Goal: Task Accomplishment & Management: Use online tool/utility

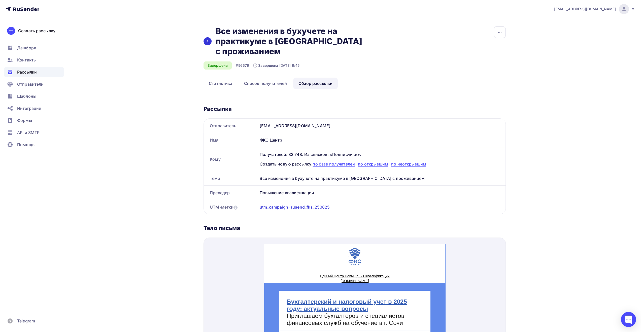
click at [204, 37] on div at bounding box center [207, 41] width 8 height 8
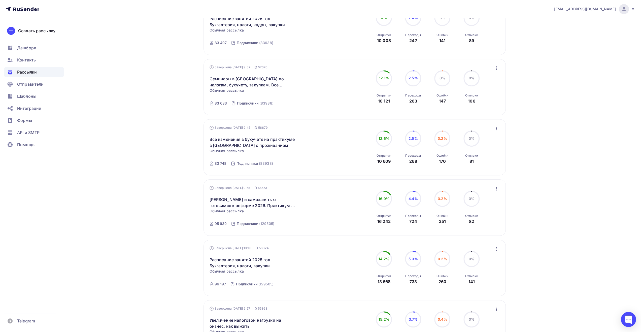
scroll to position [252, 0]
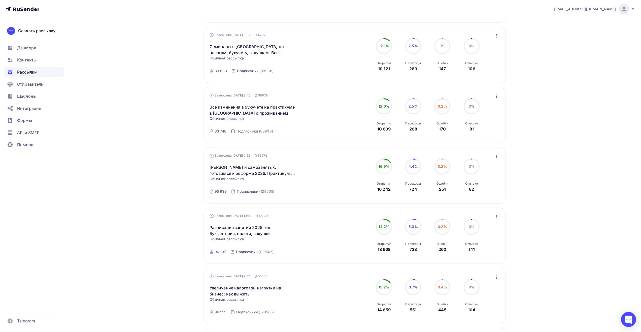
click at [497, 158] on icon "button" at bounding box center [496, 156] width 6 height 6
click at [484, 183] on div "Обзор рассылки" at bounding box center [474, 179] width 52 height 6
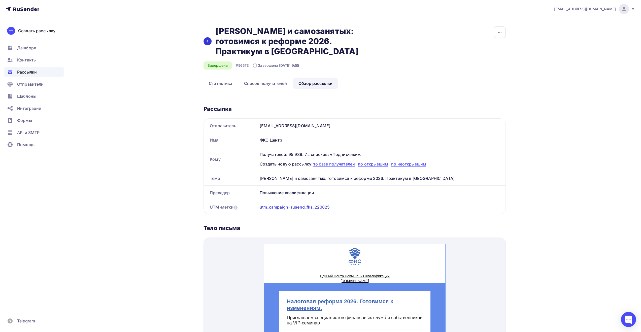
click at [207, 43] on icon at bounding box center [207, 41] width 4 height 4
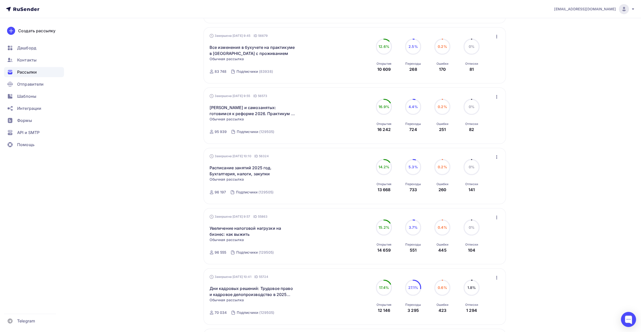
scroll to position [378, 0]
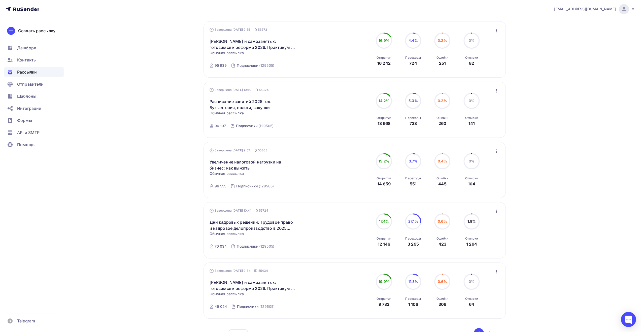
click at [495, 152] on icon "button" at bounding box center [496, 151] width 6 height 6
click at [484, 176] on div "Обзор рассылки" at bounding box center [474, 174] width 52 height 6
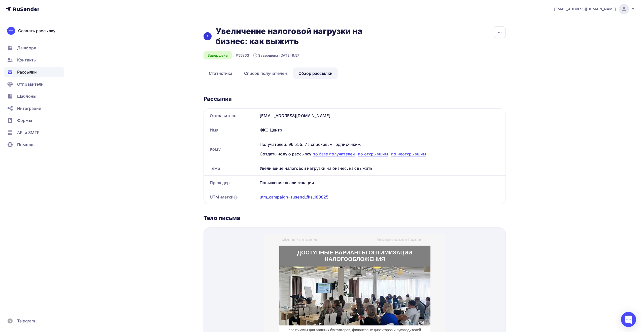
click at [207, 37] on icon at bounding box center [207, 36] width 4 height 4
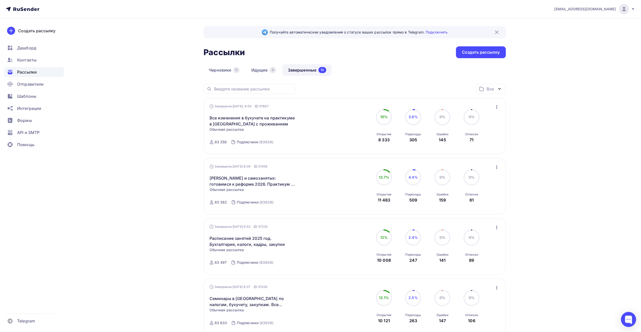
click at [370, 54] on div "Рассылки Рассылки Создать рассылку" at bounding box center [354, 52] width 302 height 12
click at [389, 49] on div "Рассылки Рассылки Создать рассылку" at bounding box center [354, 52] width 302 height 12
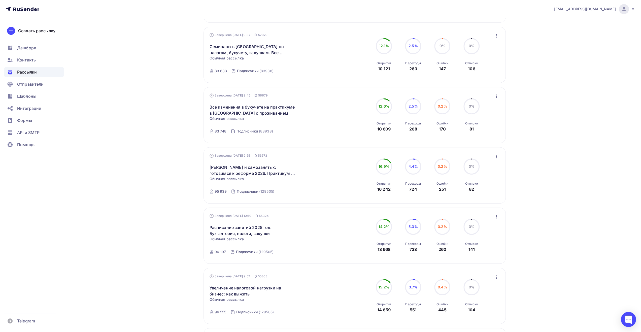
scroll to position [427, 0]
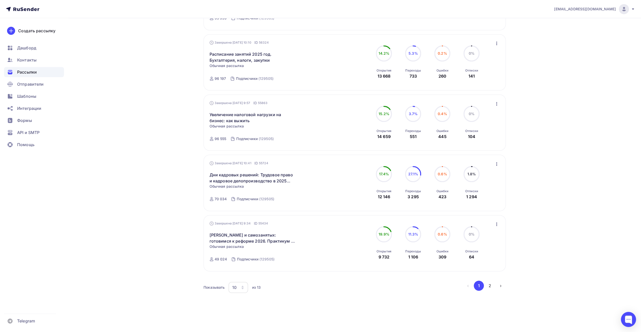
click at [495, 162] on icon "button" at bounding box center [496, 164] width 6 height 6
click at [486, 186] on div "Обзор рассылки" at bounding box center [474, 187] width 52 height 6
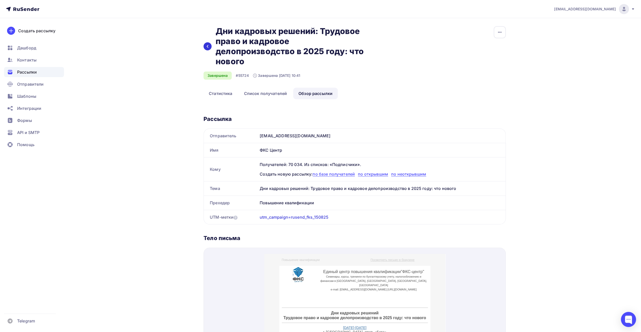
click at [206, 46] on icon at bounding box center [207, 46] width 4 height 4
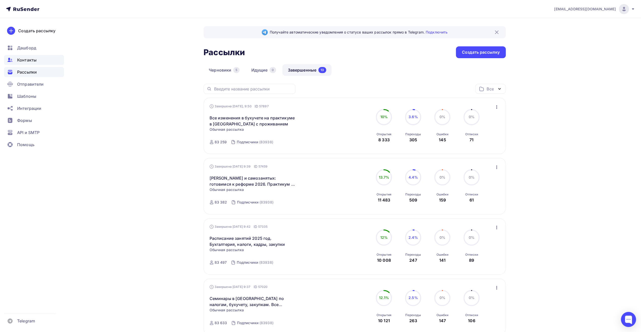
click at [42, 61] on div "Контакты" at bounding box center [34, 60] width 60 height 10
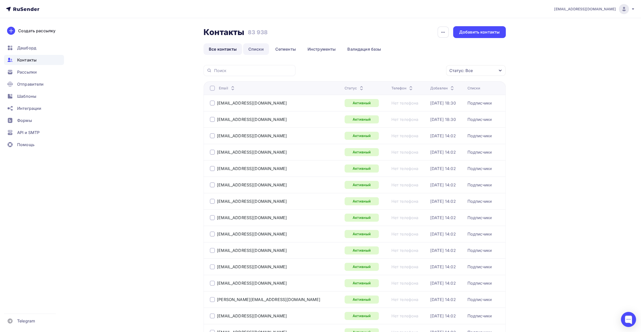
click at [261, 49] on link "Списки" at bounding box center [256, 49] width 26 height 12
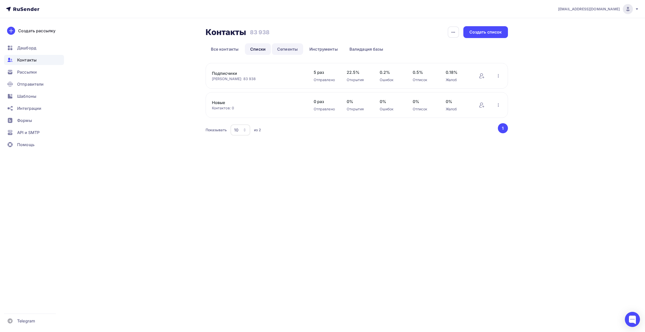
click at [284, 50] on link "Сегменты" at bounding box center [287, 49] width 31 height 12
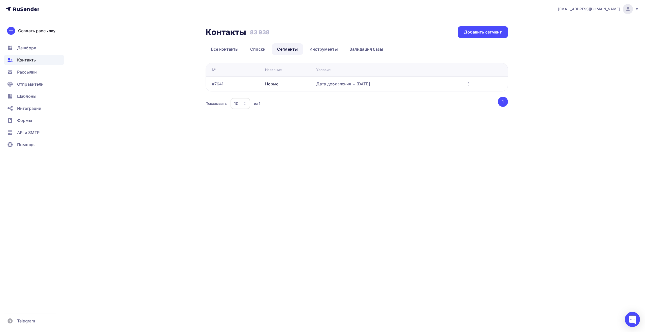
click at [631, 8] on div at bounding box center [627, 9] width 10 height 10
click at [573, 47] on span "Выйти" at bounding box center [569, 46] width 13 height 6
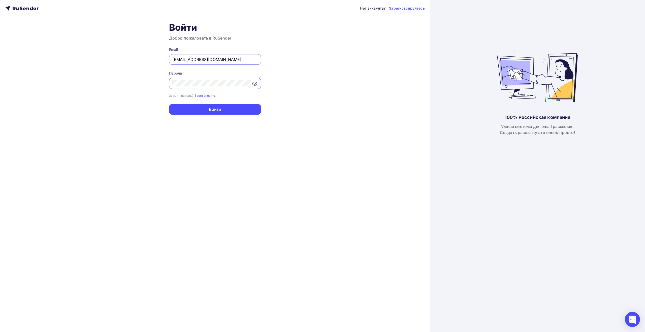
click at [239, 58] on input "[EMAIL_ADDRESS][DOMAIN_NAME]" at bounding box center [214, 59] width 85 height 6
click at [223, 61] on input "info@epk-rbs.ru" at bounding box center [214, 59] width 85 height 6
type input "info@ecargentum.ru"
click at [221, 110] on button "Войти" at bounding box center [215, 109] width 92 height 11
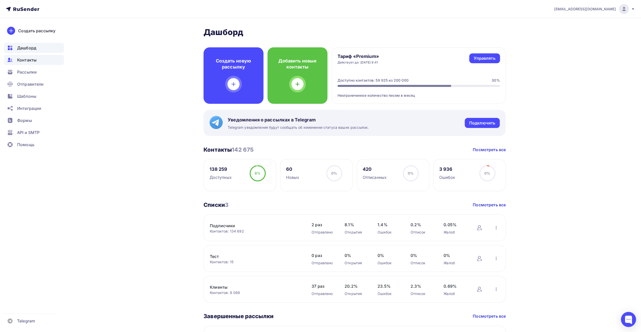
click at [30, 62] on span "Контакты" at bounding box center [26, 60] width 19 height 6
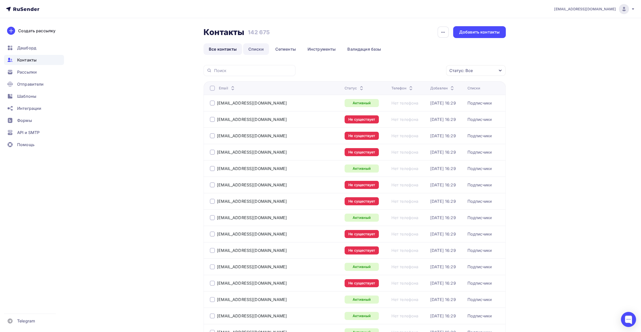
click at [260, 49] on link "Списки" at bounding box center [256, 49] width 26 height 12
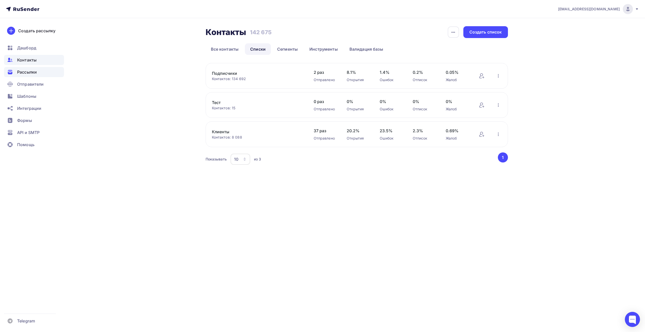
click at [43, 72] on div "Рассылки" at bounding box center [34, 72] width 60 height 10
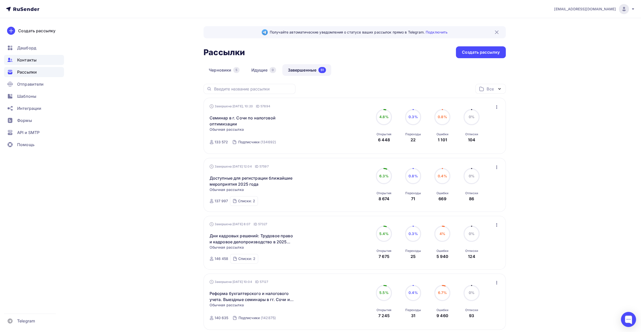
click at [43, 59] on div "Контакты" at bounding box center [34, 60] width 60 height 10
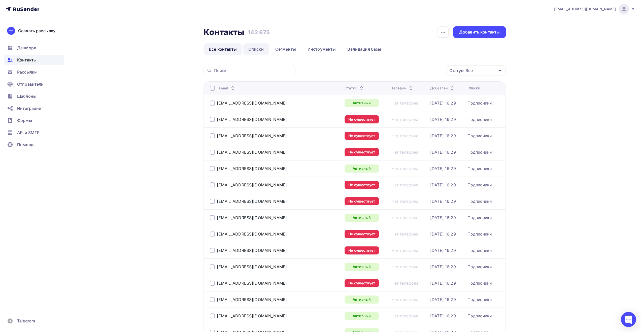
click at [261, 49] on link "Списки" at bounding box center [256, 49] width 26 height 12
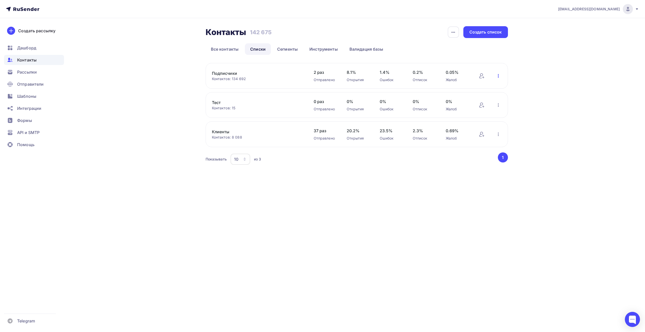
click at [499, 76] on icon "button" at bounding box center [498, 76] width 6 height 6
click at [488, 90] on div "Добавить контакты" at bounding box center [465, 90] width 70 height 8
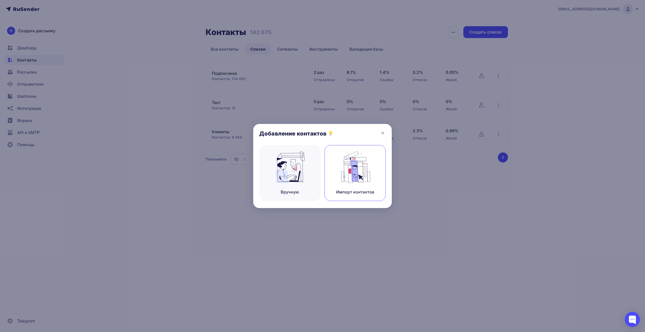
click at [367, 170] on img at bounding box center [355, 167] width 34 height 32
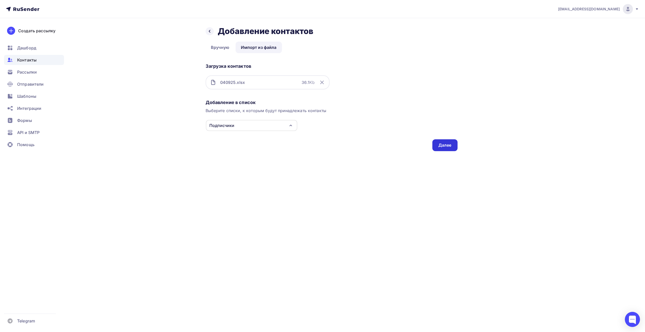
click at [447, 149] on div "Далее" at bounding box center [444, 145] width 25 height 12
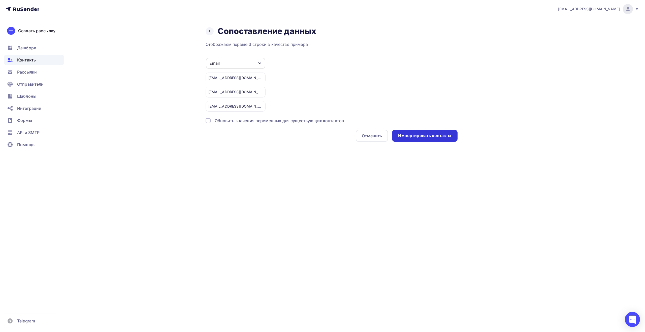
click at [432, 135] on div "Импортировать контакты" at bounding box center [424, 136] width 53 height 6
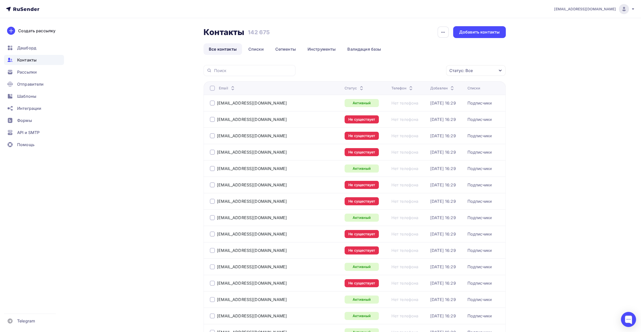
click at [35, 72] on span "Рассылки" at bounding box center [27, 72] width 20 height 6
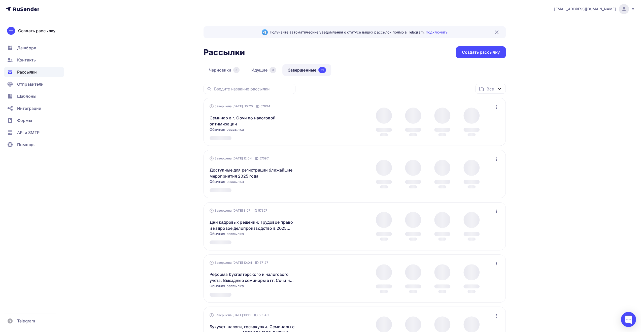
click at [307, 67] on link "Завершенные 51" at bounding box center [306, 70] width 49 height 12
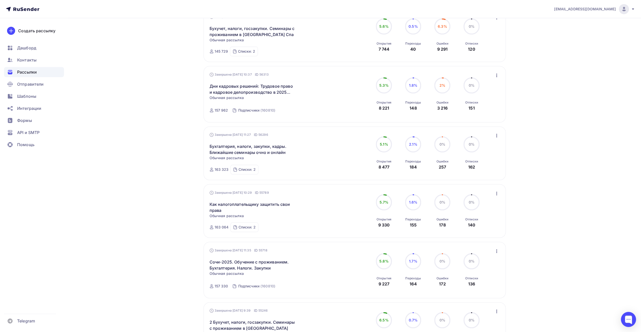
scroll to position [341, 0]
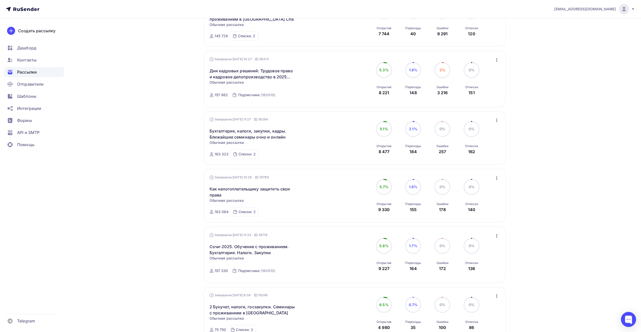
click at [498, 178] on icon "button" at bounding box center [496, 178] width 6 height 6
click at [489, 201] on div "Обзор рассылки" at bounding box center [474, 201] width 52 height 6
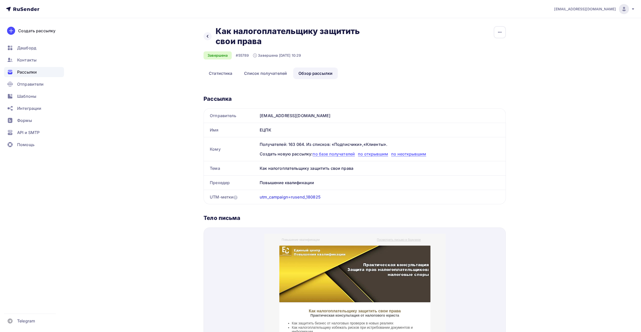
drag, startPoint x: 325, startPoint y: 197, endPoint x: 291, endPoint y: 198, distance: 34.5
click at [291, 198] on div "utm_campaign=rusend_180825" at bounding box center [382, 197] width 248 height 14
copy div "rusend_180825"
click at [206, 38] on icon at bounding box center [207, 36] width 4 height 4
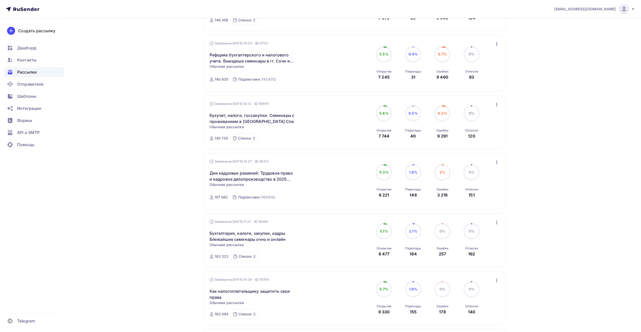
scroll to position [277, 0]
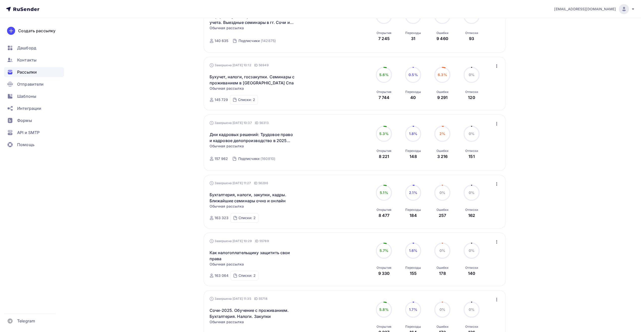
click at [496, 242] on icon "button" at bounding box center [496, 242] width 6 height 6
click at [493, 277] on div "Копировать в новую" at bounding box center [474, 275] width 52 height 6
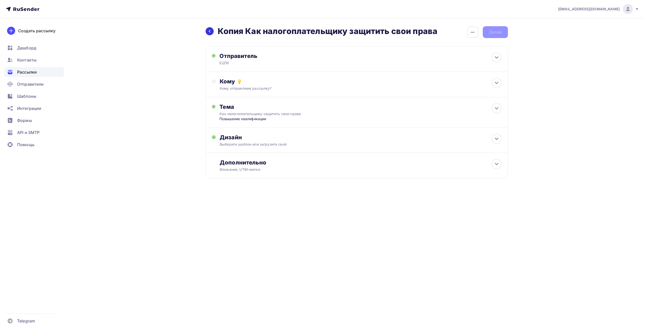
click at [209, 31] on icon at bounding box center [209, 31] width 4 height 4
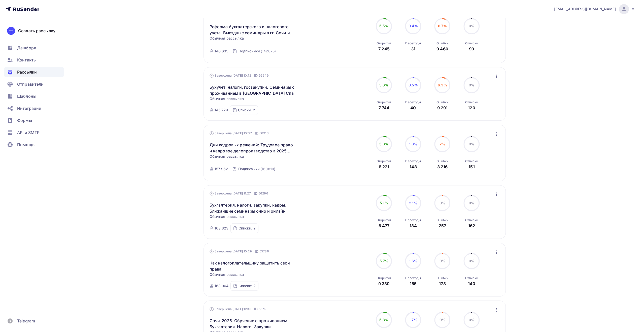
scroll to position [277, 0]
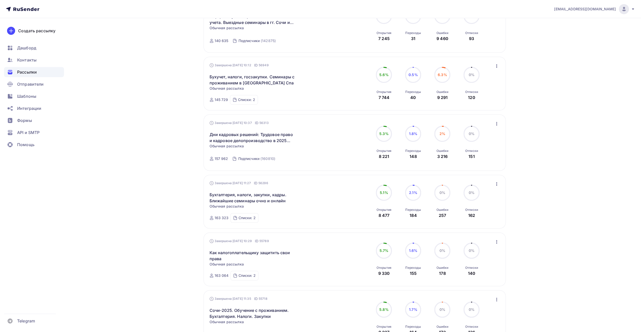
click at [498, 241] on icon "button" at bounding box center [496, 242] width 6 height 6
click at [485, 275] on div "Копировать в новую" at bounding box center [474, 275] width 52 height 6
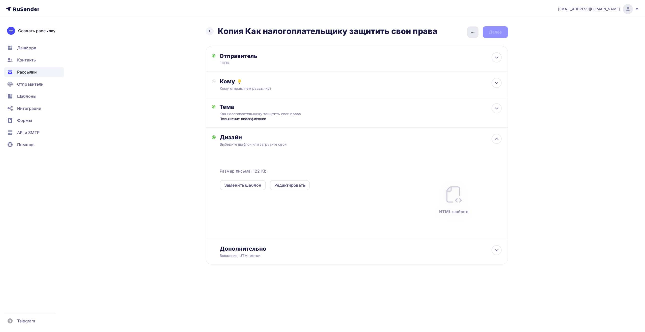
click at [470, 32] on icon "button" at bounding box center [472, 32] width 6 height 6
click at [440, 58] on div "Переименовать рассылку" at bounding box center [446, 58] width 62 height 6
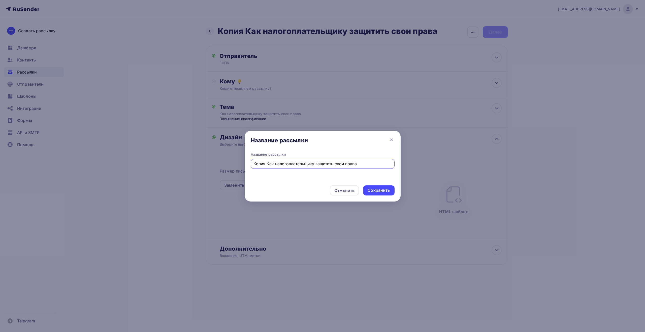
drag, startPoint x: 266, startPoint y: 164, endPoint x: 217, endPoint y: 158, distance: 49.7
click at [221, 158] on div "Название рассылки Название рассылки Копия Как налогоплательщику защитить свои п…" at bounding box center [322, 166] width 645 height 332
type input "Как налогоплательщику защитить свои права"
click at [377, 191] on div "Сохранить" at bounding box center [378, 190] width 22 height 6
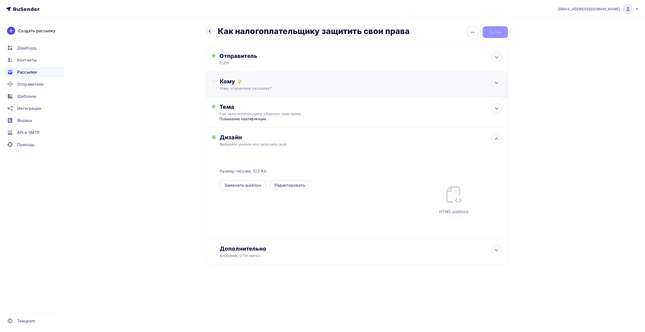
click at [327, 88] on div "Кому отправляем рассылку?" at bounding box center [347, 88] width 254 height 5
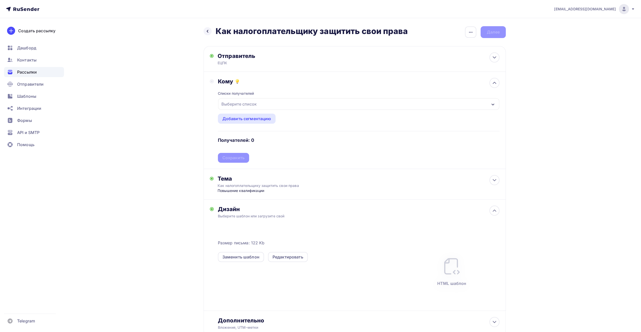
click at [314, 104] on div "Выберите список" at bounding box center [358, 104] width 281 height 12
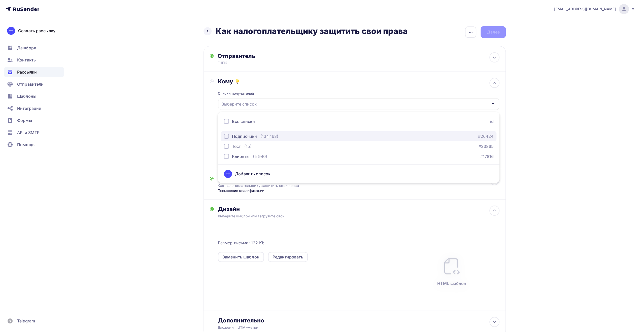
click at [269, 136] on div "(134 163)" at bounding box center [269, 136] width 18 height 6
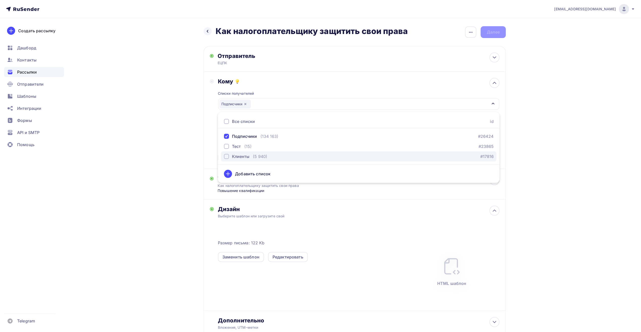
click at [226, 157] on div "button" at bounding box center [226, 156] width 5 height 5
click at [175, 152] on div "Назад Как налогоплательщику защитить свои права Как налогоплательщику защитить …" at bounding box center [320, 193] width 413 height 350
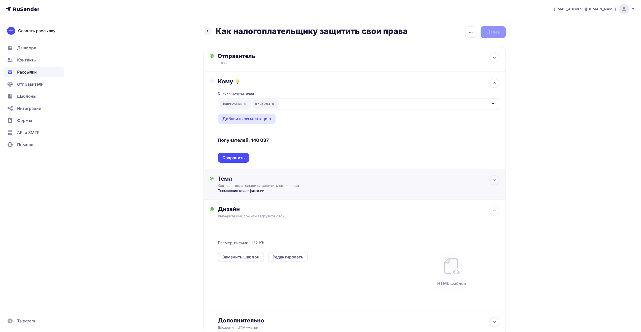
click at [234, 158] on div "Сохранить" at bounding box center [233, 158] width 22 height 6
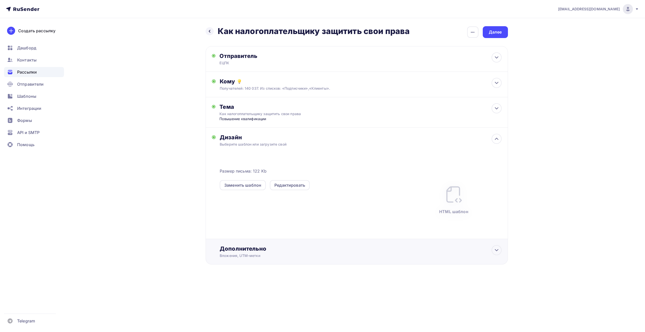
click at [257, 251] on div "Дополнительно" at bounding box center [360, 248] width 281 height 7
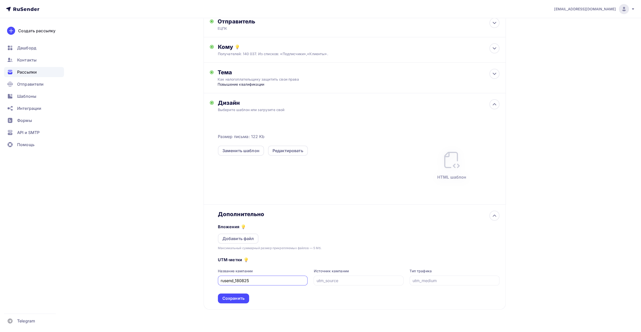
scroll to position [45, 0]
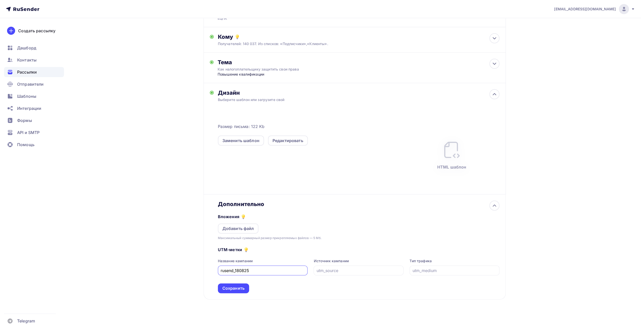
drag, startPoint x: 236, startPoint y: 270, endPoint x: 244, endPoint y: 271, distance: 8.3
click at [244, 271] on input "rusend_180825" at bounding box center [263, 270] width 84 height 6
click at [236, 270] on input "rusend_050925" at bounding box center [263, 270] width 84 height 6
type input "rusend_ecpk_050925"
click at [239, 287] on div "Сохранить" at bounding box center [233, 288] width 22 height 6
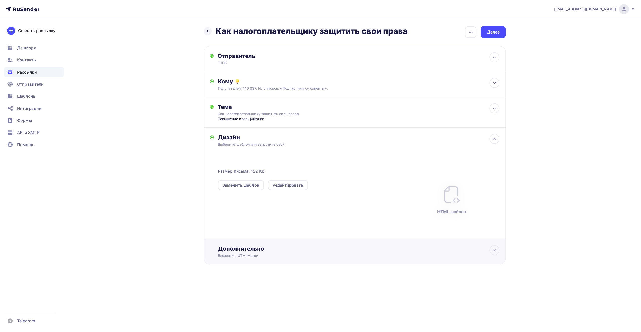
scroll to position [0, 0]
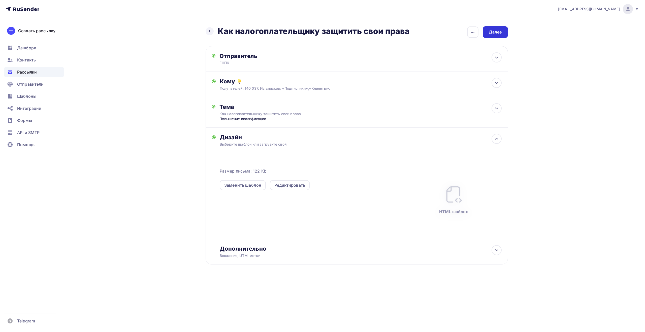
click at [495, 31] on div "Далее" at bounding box center [494, 32] width 13 height 6
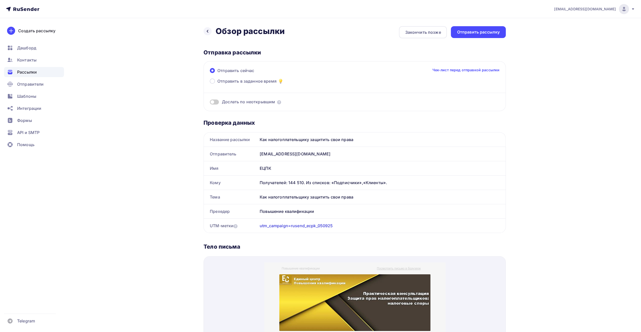
drag, startPoint x: 264, startPoint y: 81, endPoint x: 264, endPoint y: 86, distance: 5.0
click at [264, 81] on span "Отправить в заданное время" at bounding box center [246, 81] width 59 height 6
click at [217, 84] on input "Отправить в заданное время" at bounding box center [217, 84] width 0 height 0
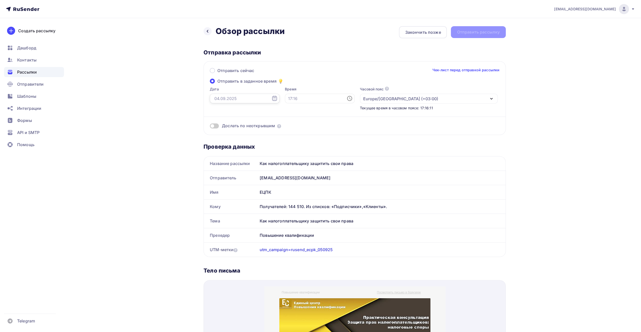
click at [253, 100] on input "text" at bounding box center [245, 99] width 70 height 10
click at [250, 133] on div "5" at bounding box center [249, 134] width 8 height 5
type input "[DATE]"
click at [313, 97] on input "text" at bounding box center [320, 99] width 70 height 10
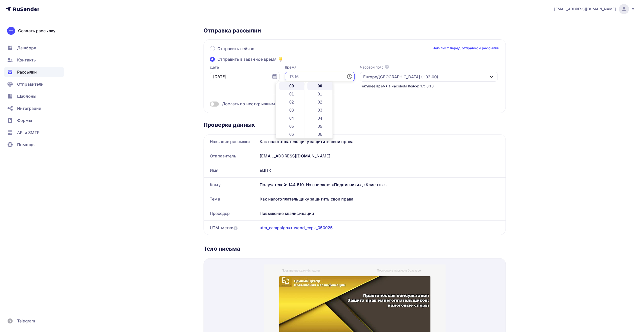
scroll to position [25, 0]
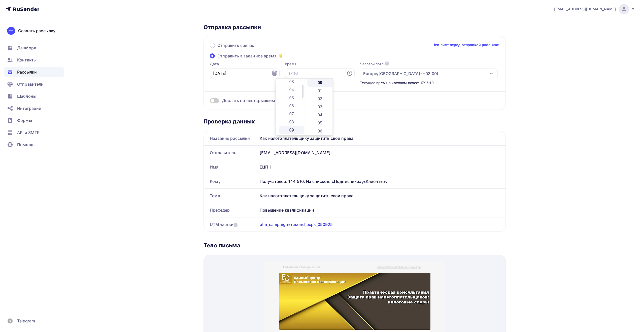
click at [293, 128] on li "09" at bounding box center [292, 130] width 26 height 8
type input "09:00"
click at [389, 96] on div "Дослать по неоткрывшим" at bounding box center [355, 94] width 290 height 18
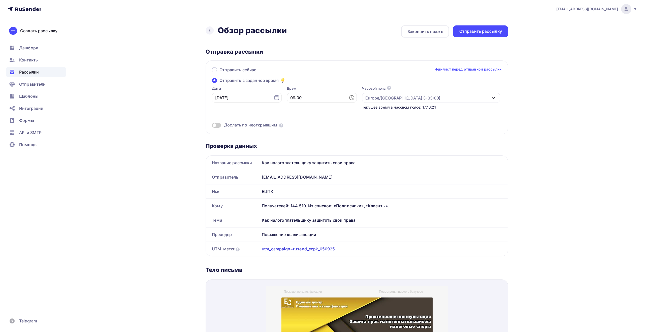
scroll to position [0, 0]
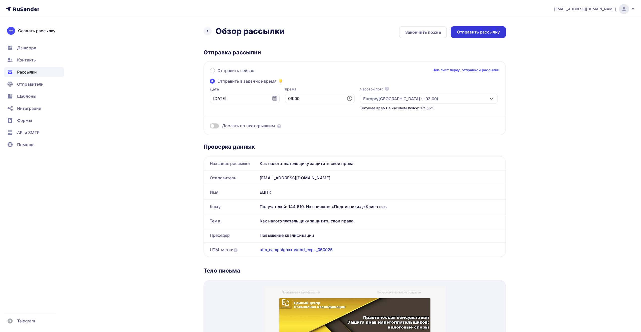
click at [480, 32] on div "Отправить рассылку" at bounding box center [478, 32] width 43 height 6
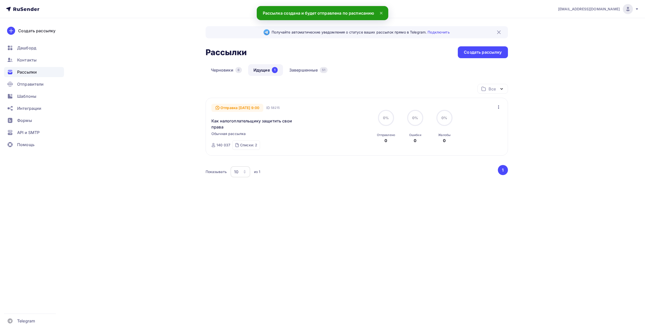
click at [631, 12] on div "info@ecargentum.ru" at bounding box center [598, 9] width 81 height 10
click at [570, 46] on span "Выйти" at bounding box center [569, 46] width 13 height 6
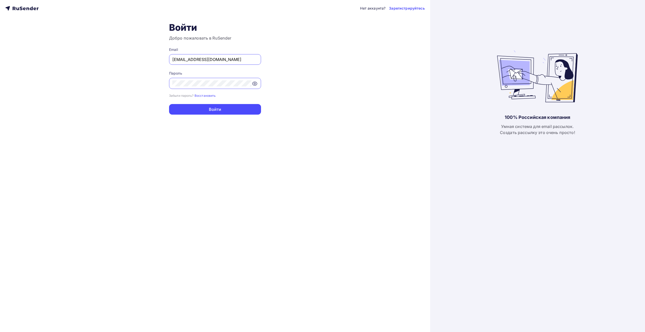
click at [230, 62] on input "info@ecargentum.ru" at bounding box center [214, 59] width 85 height 6
type input "[EMAIL_ADDRESS][DOMAIN_NAME]"
click at [227, 108] on button "Войти" at bounding box center [215, 109] width 92 height 11
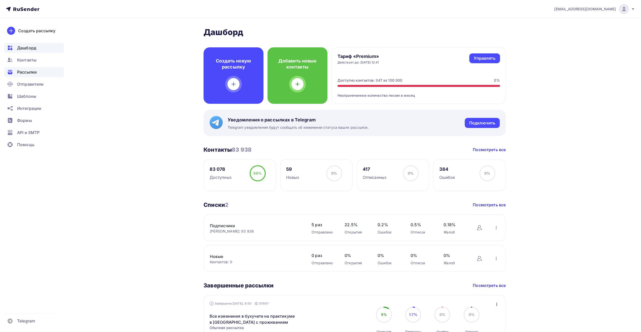
click at [23, 74] on span "Рассылки" at bounding box center [27, 72] width 20 height 6
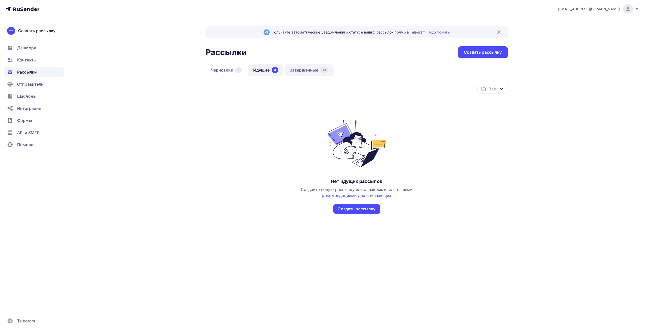
click at [302, 71] on link "Завершенные 13" at bounding box center [308, 70] width 49 height 12
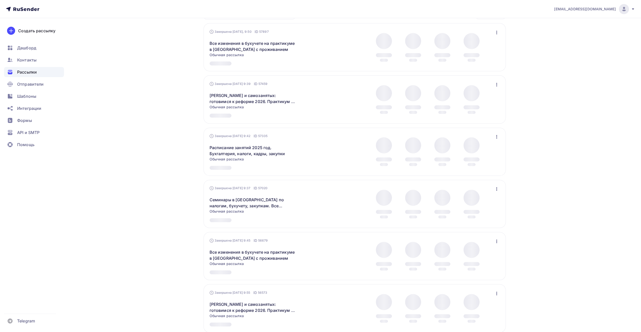
scroll to position [76, 0]
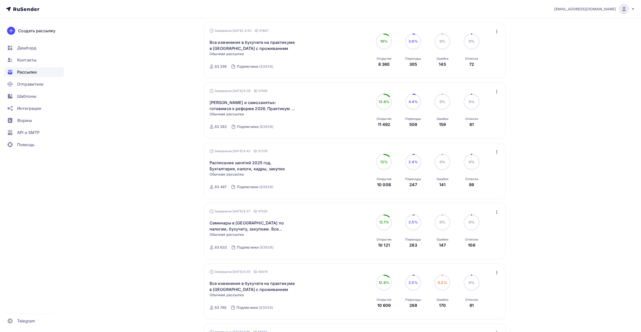
click at [496, 212] on icon "button" at bounding box center [496, 212] width 1 height 4
click at [485, 234] on div "Обзор рассылки" at bounding box center [474, 235] width 52 height 6
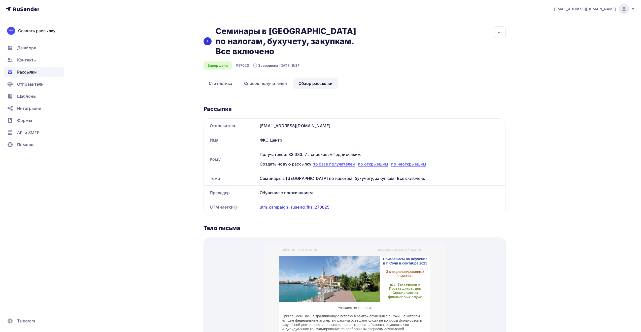
click at [209, 39] on icon at bounding box center [207, 41] width 4 height 4
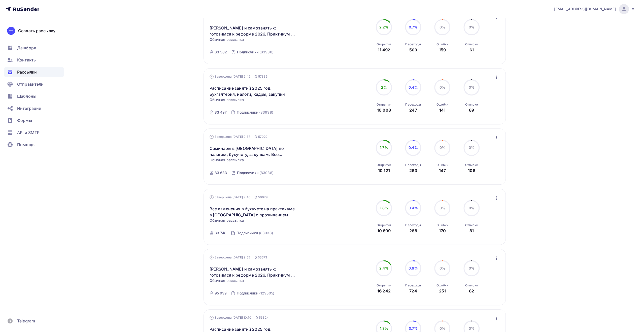
scroll to position [151, 0]
click at [496, 137] on icon "button" at bounding box center [496, 136] width 6 height 6
click at [486, 172] on div "Копировать в новую" at bounding box center [474, 170] width 52 height 6
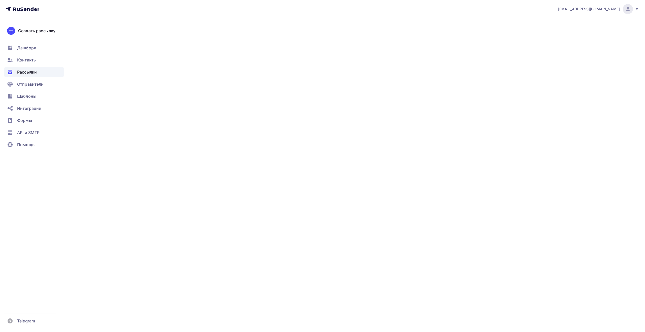
type input "rusend_fks_270825"
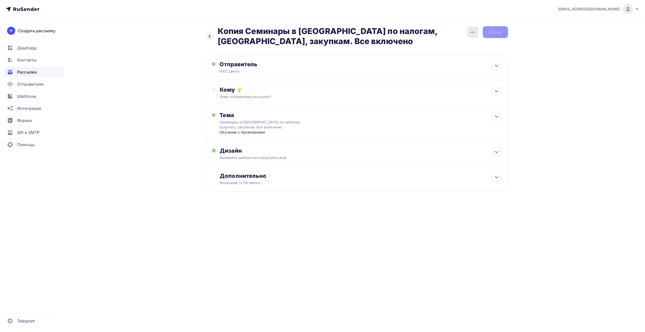
drag, startPoint x: 471, startPoint y: 34, endPoint x: 468, endPoint y: 36, distance: 3.9
click at [471, 34] on icon "button" at bounding box center [472, 32] width 6 height 6
click at [451, 60] on div "Переименовать рассылку" at bounding box center [446, 58] width 62 height 6
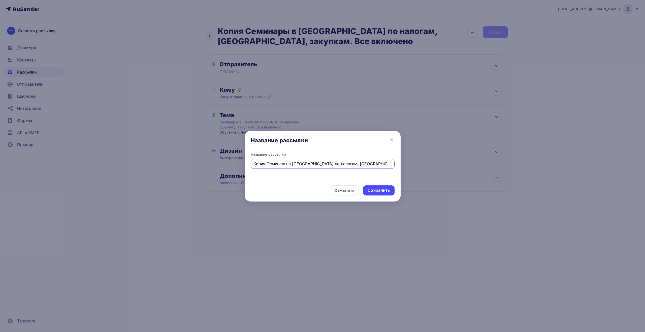
drag, startPoint x: 261, startPoint y: 164, endPoint x: 229, endPoint y: 162, distance: 31.3
click at [229, 162] on div "Название рассылки Название рассылки Копия Семинары в [GEOGRAPHIC_DATA] по налог…" at bounding box center [322, 166] width 645 height 332
type input "Семинары в [GEOGRAPHIC_DATA] по налогам, бухучету, закупкам. Все включено"
click at [383, 190] on div "Сохранить" at bounding box center [378, 190] width 22 height 6
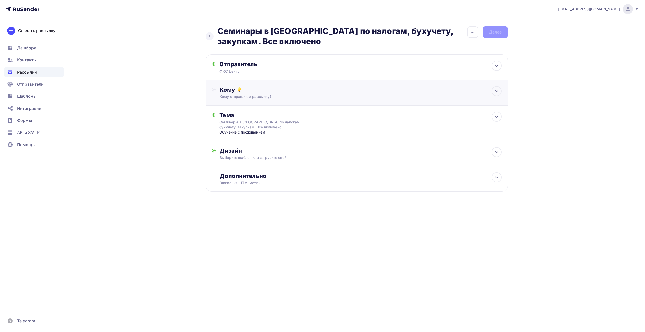
click at [272, 93] on div "Кому" at bounding box center [360, 89] width 281 height 7
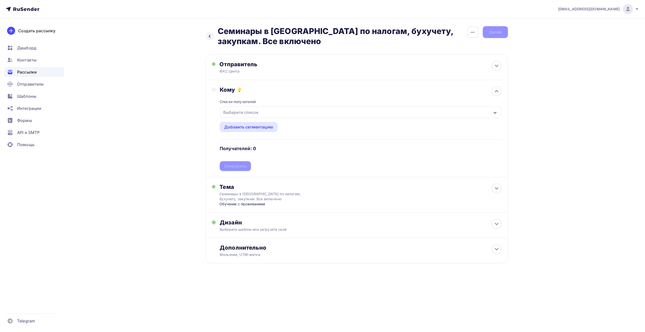
click at [261, 113] on div "Выберите список" at bounding box center [360, 113] width 281 height 12
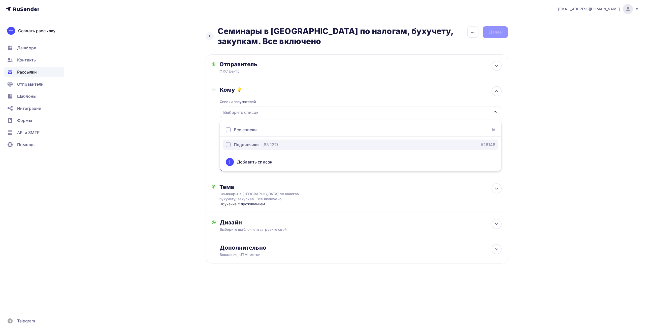
click at [254, 144] on div "Подписчики" at bounding box center [246, 144] width 25 height 6
click at [194, 138] on div "Назад Семинары в [GEOGRAPHIC_DATA] по налогам, бухучету, закупкам. Все включено…" at bounding box center [322, 157] width 413 height 278
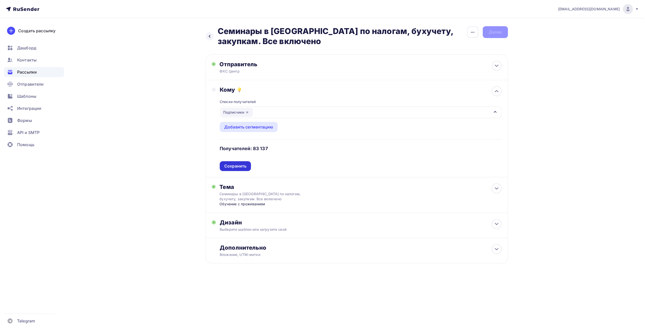
click at [231, 166] on div "Сохранить" at bounding box center [235, 166] width 22 height 6
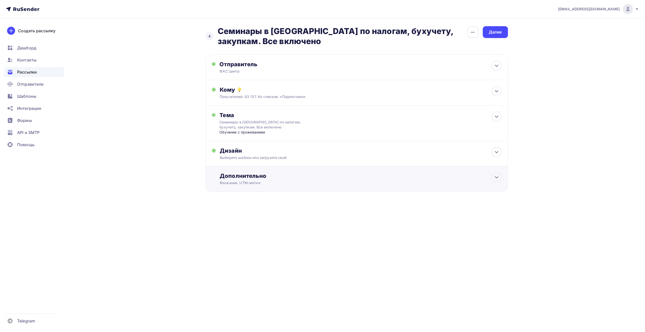
click at [273, 175] on div "Дополнительно" at bounding box center [360, 175] width 281 height 7
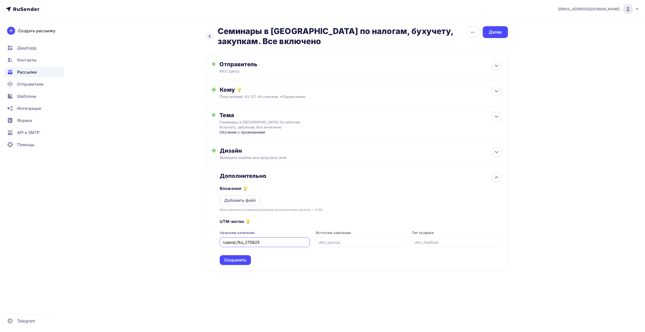
drag, startPoint x: 246, startPoint y: 241, endPoint x: 254, endPoint y: 242, distance: 8.4
click at [254, 242] on input "rusend_fks_270825" at bounding box center [265, 242] width 84 height 6
type input "rusend_fks_050925"
click at [246, 258] on div "Сохранить" at bounding box center [235, 260] width 22 height 6
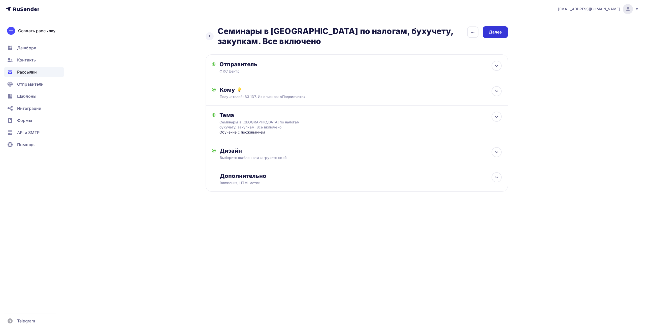
click at [498, 30] on div "Далее" at bounding box center [494, 32] width 13 height 6
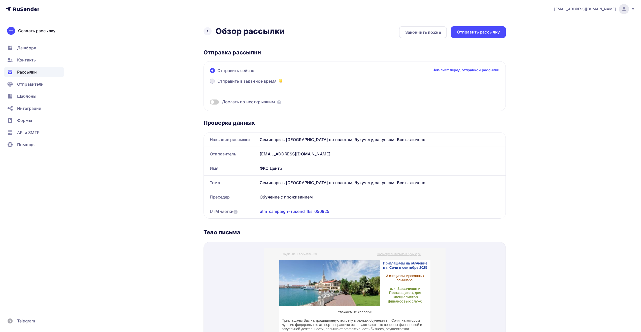
click at [265, 82] on span "Отправить в заданное время" at bounding box center [246, 81] width 59 height 6
click at [217, 84] on input "Отправить в заданное время" at bounding box center [217, 84] width 0 height 0
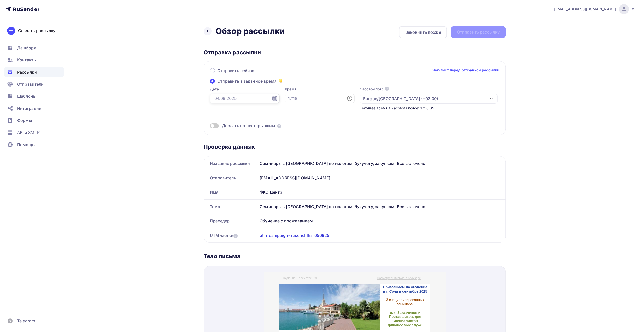
click at [248, 98] on input "text" at bounding box center [245, 99] width 70 height 10
click at [249, 134] on div "5" at bounding box center [249, 134] width 8 height 5
type input "[DATE]"
click at [288, 98] on input "text" at bounding box center [320, 99] width 70 height 10
click at [292, 128] on li "09" at bounding box center [292, 130] width 26 height 8
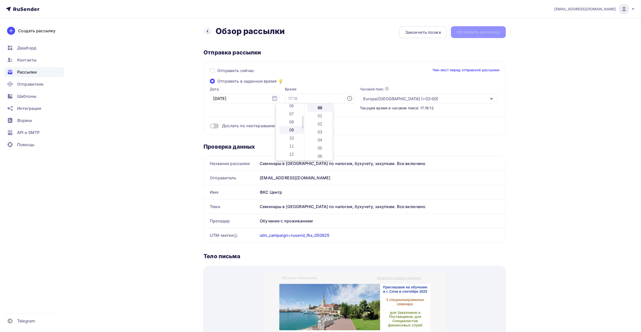
type input "09:00"
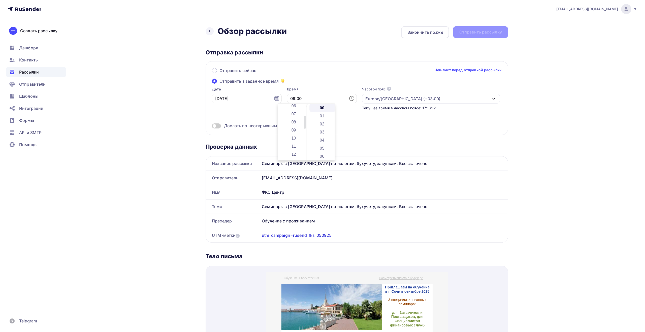
scroll to position [73, 0]
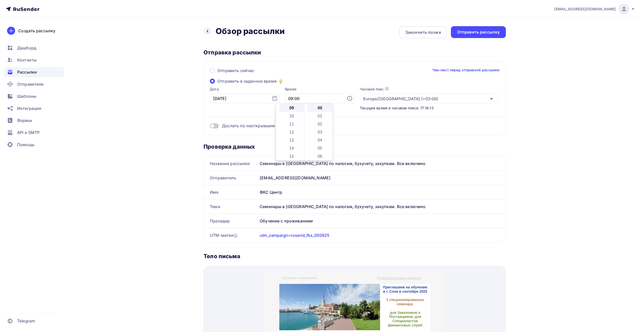
drag, startPoint x: 406, startPoint y: 120, endPoint x: 408, endPoint y: 119, distance: 2.6
click at [406, 120] on div "Дослать по неоткрывшим" at bounding box center [355, 120] width 290 height 18
click at [475, 31] on div "Отправить рассылку" at bounding box center [478, 32] width 43 height 6
